Goal: Task Accomplishment & Management: Manage account settings

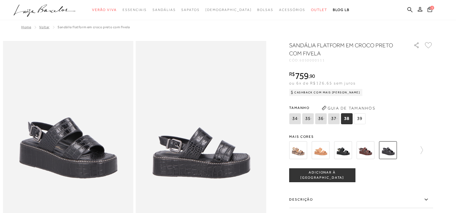
click at [313, 58] on div "SANDÁLIA FLATFORM EM CROCO PRETO COM FIVELA" at bounding box center [348, 49] width 118 height 17
click at [313, 60] on span "6050000511" at bounding box center [312, 60] width 26 height 4
copy span "6050000511"
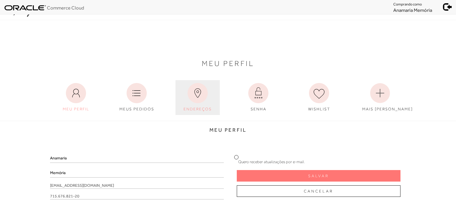
click at [196, 106] on link "ENDEREÇOS" at bounding box center [197, 97] width 44 height 35
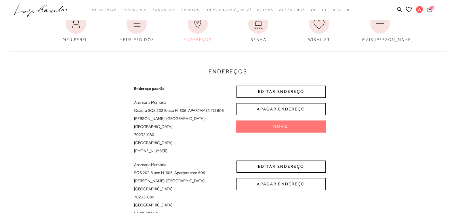
scroll to position [86, 0]
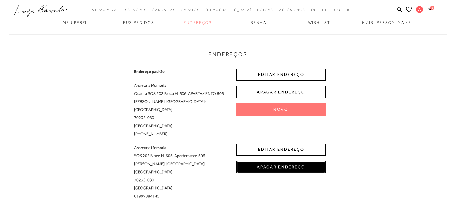
click at [283, 161] on button "APAGAR ENDEREÇO" at bounding box center [280, 167] width 89 height 12
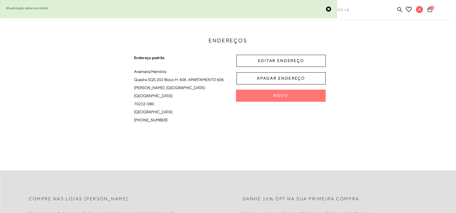
scroll to position [101, 0]
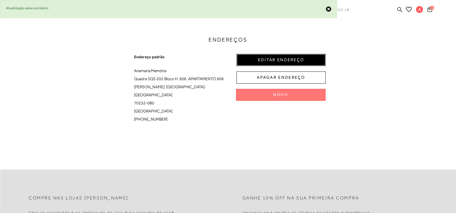
click at [292, 59] on button "EDITAR ENDEREÇO" at bounding box center [280, 60] width 89 height 12
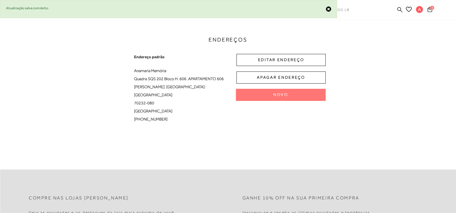
select select "DF"
select select "BR"
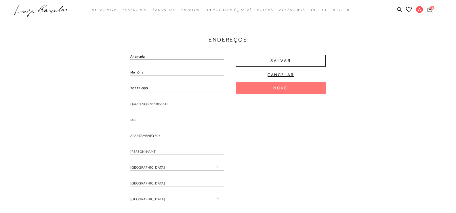
drag, startPoint x: 148, startPoint y: 89, endPoint x: 124, endPoint y: 88, distance: 23.6
click at [125, 88] on div "Endereços Endereço padrão Anamaria Memória Quadra SQS 202 Bloco H , 606 , APART…" at bounding box center [227, 121] width 447 height 214
drag, startPoint x: 97, startPoint y: 99, endPoint x: 128, endPoint y: 99, distance: 30.8
click at [100, 99] on div "Endereços Endereço padrão Anamaria Memória Quadra SQS 202 Bloco H , 606 , APART…" at bounding box center [227, 121] width 447 height 214
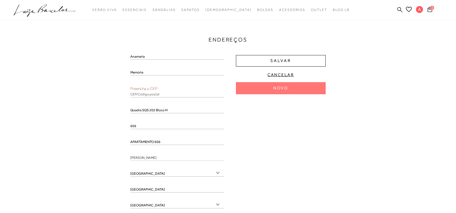
click at [137, 94] on input "text" at bounding box center [177, 94] width 94 height 6
paste input "70232-080"
type input "70232-080"
click at [314, 140] on div "Anamaria Memória Preencha o CEP 70232-080 Quadra SQS 202 Bloco H 606 APARTAMENT…" at bounding box center [227, 141] width 195 height 174
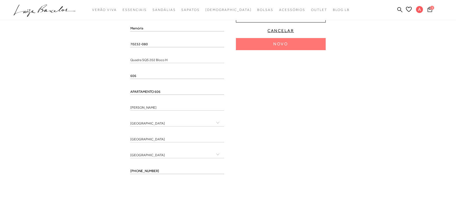
scroll to position [158, 0]
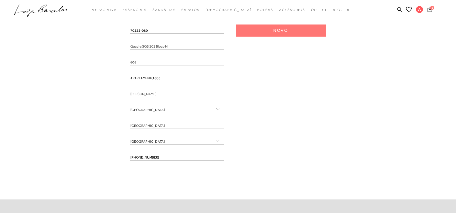
drag, startPoint x: 164, startPoint y: 157, endPoint x: 96, endPoint y: 156, distance: 67.9
click at [96, 156] on div "Endereços Endereço padrão Anamaria Memória Quadra SQS 202 Bloco H , 606 , APART…" at bounding box center [227, 63] width 447 height 214
drag, startPoint x: 83, startPoint y: 159, endPoint x: 128, endPoint y: 159, distance: 44.6
click at [91, 159] on div "Endereços Endereço padrão Anamaria Memória Quadra SQS 202 Bloco H , 606 , APART…" at bounding box center [227, 63] width 447 height 214
click at [139, 156] on input "tel" at bounding box center [177, 157] width 94 height 6
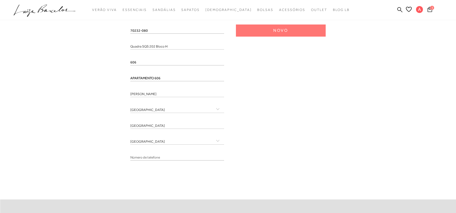
paste input "(61) 99988-4145"
type input "(61) 99988-4145"
click at [282, 156] on div "Anamaria Memória 70232-080 Quadra SQS 202 Bloco H 606 APARTAMENTO 606 Asa Sul" at bounding box center [227, 80] width 195 height 168
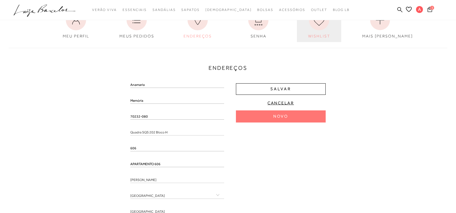
scroll to position [72, 0]
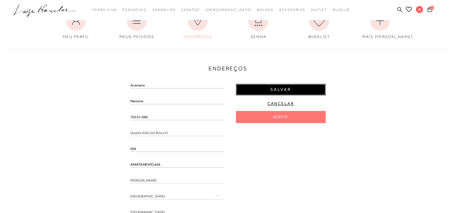
click at [309, 90] on button "Salvar" at bounding box center [281, 90] width 90 height 12
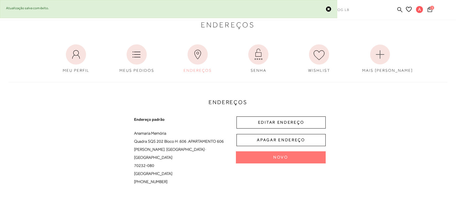
scroll to position [0, 0]
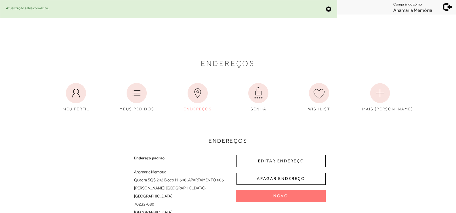
click at [449, 8] on span at bounding box center [447, 6] width 8 height 8
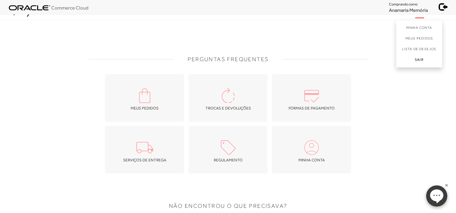
click at [422, 63] on link "Sair" at bounding box center [419, 60] width 46 height 13
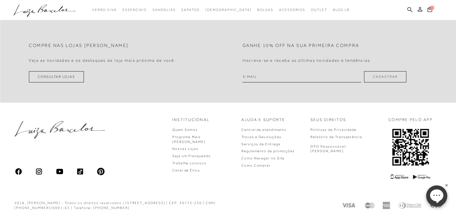
scroll to position [298, 0]
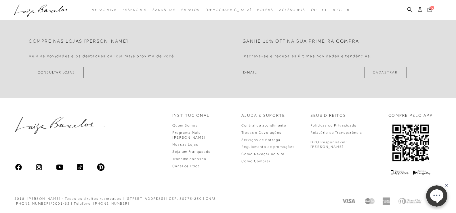
click at [278, 133] on link "Trocas e Devoluções" at bounding box center [261, 132] width 40 height 4
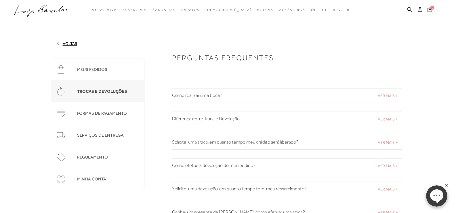
click at [238, 96] on h2 "Como realizar uma troca?" at bounding box center [287, 95] width 230 height 5
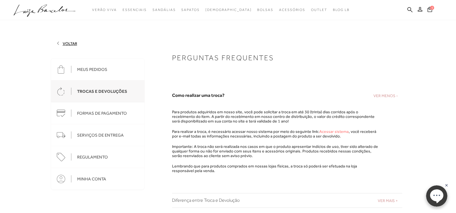
click at [332, 131] on link "Acessar sistema" at bounding box center [333, 131] width 29 height 5
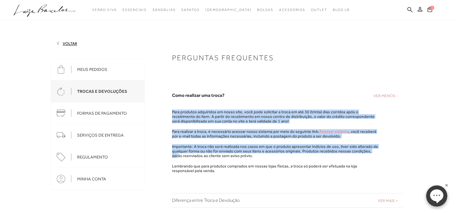
drag, startPoint x: 173, startPoint y: 112, endPoint x: 369, endPoint y: 148, distance: 199.8
click at [369, 148] on div "Para produtos adquiridos em nosso site, você pode solicitar a troca em até 30 (…" at bounding box center [275, 140] width 207 height 63
click at [214, 110] on p "Para produtos adquiridos em nosso site, você pode solicitar a troca em até 30 (…" at bounding box center [275, 116] width 207 height 14
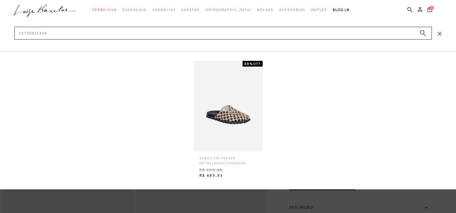
type input "12730021436"
click at [250, 114] on img at bounding box center [228, 106] width 69 height 91
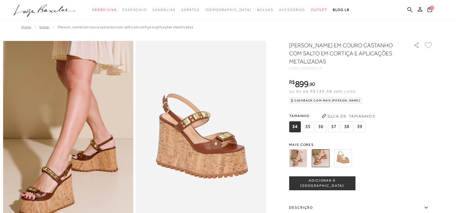
click at [322, 157] on img at bounding box center [320, 158] width 18 height 18
click at [299, 156] on img at bounding box center [298, 158] width 18 height 18
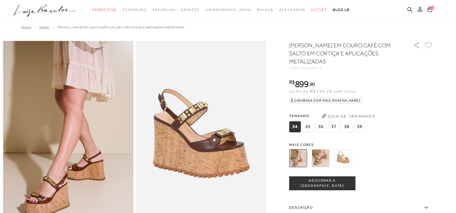
click at [316, 154] on img at bounding box center [320, 158] width 18 height 18
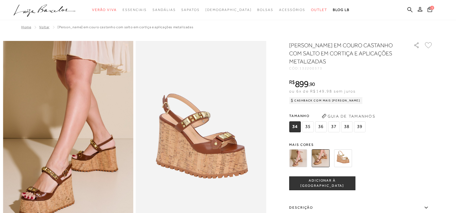
click at [348, 158] on img at bounding box center [343, 158] width 18 height 18
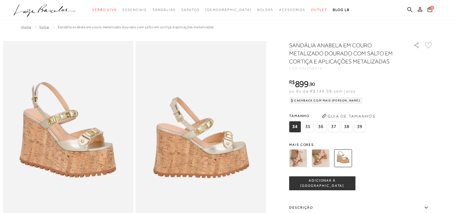
click at [303, 159] on img at bounding box center [298, 158] width 18 height 18
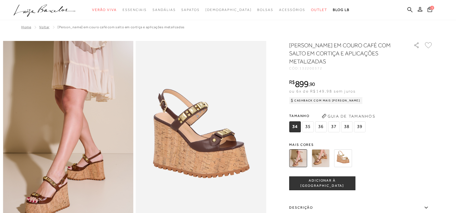
click at [325, 161] on img at bounding box center [320, 158] width 18 height 18
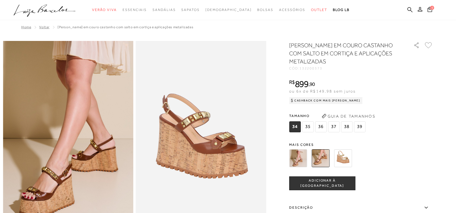
click at [298, 154] on img at bounding box center [298, 158] width 18 height 18
